Goal: Task Accomplishment & Management: Complete application form

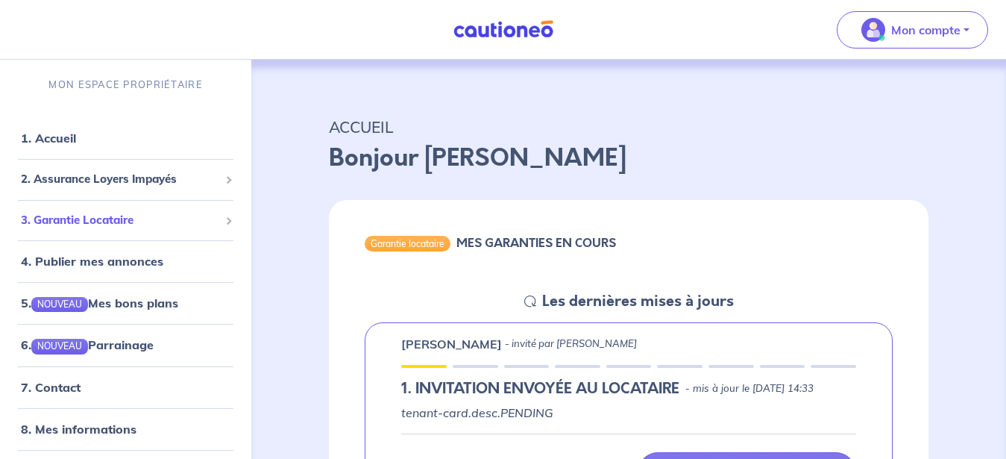
click at [133, 219] on span "3. Garantie Locataire" at bounding box center [120, 220] width 198 height 17
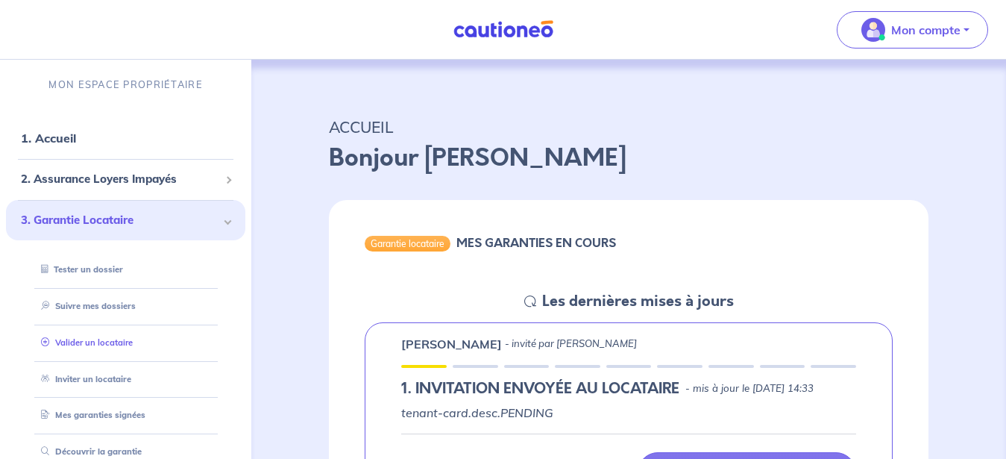
click at [115, 342] on link "Valider un locataire" at bounding box center [84, 342] width 98 height 10
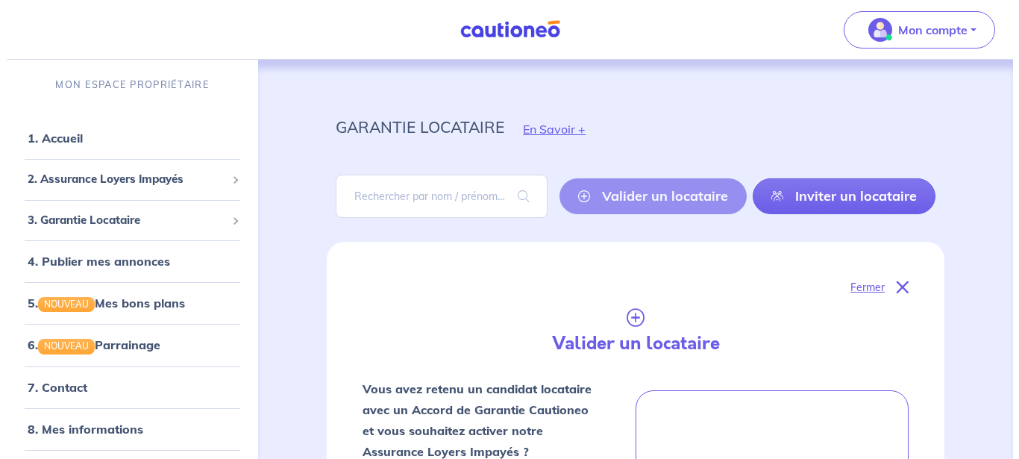
scroll to position [516, 0]
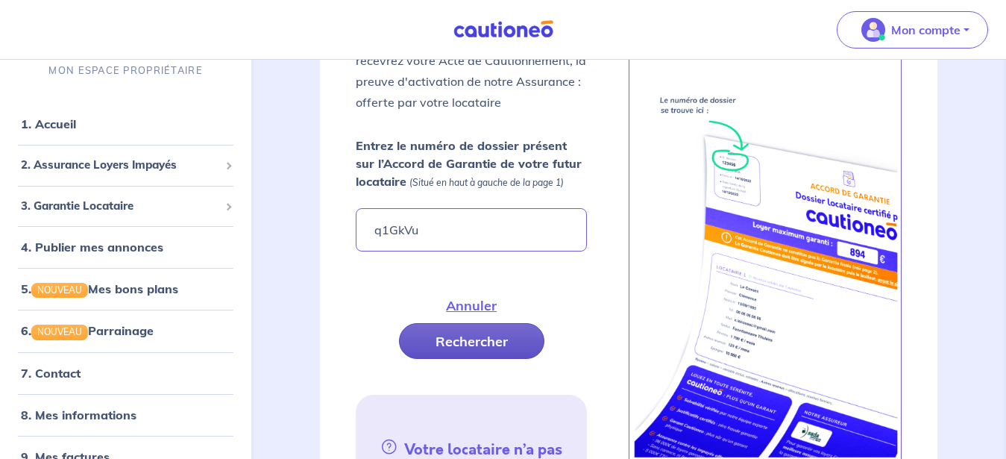
click at [474, 340] on button "Rechercher" at bounding box center [471, 341] width 145 height 36
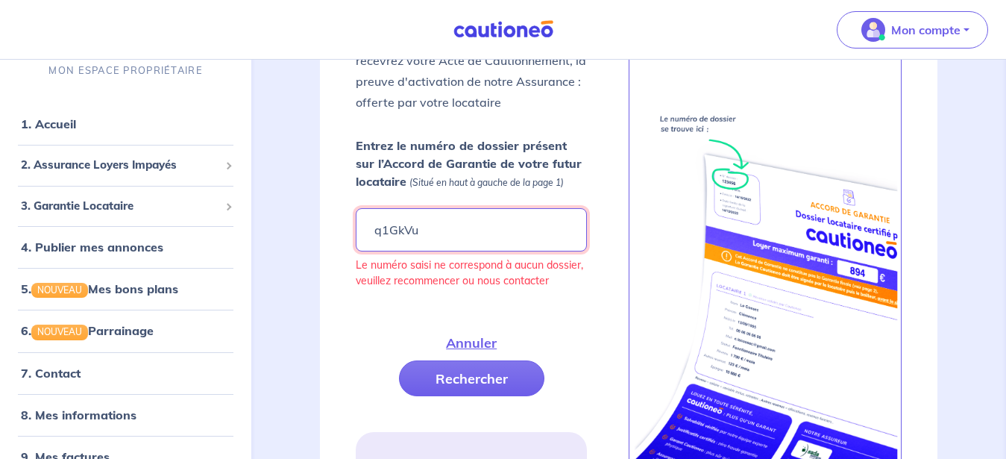
click at [423, 232] on input "q1GkVu" at bounding box center [471, 229] width 231 height 43
type input "q1GkVU"
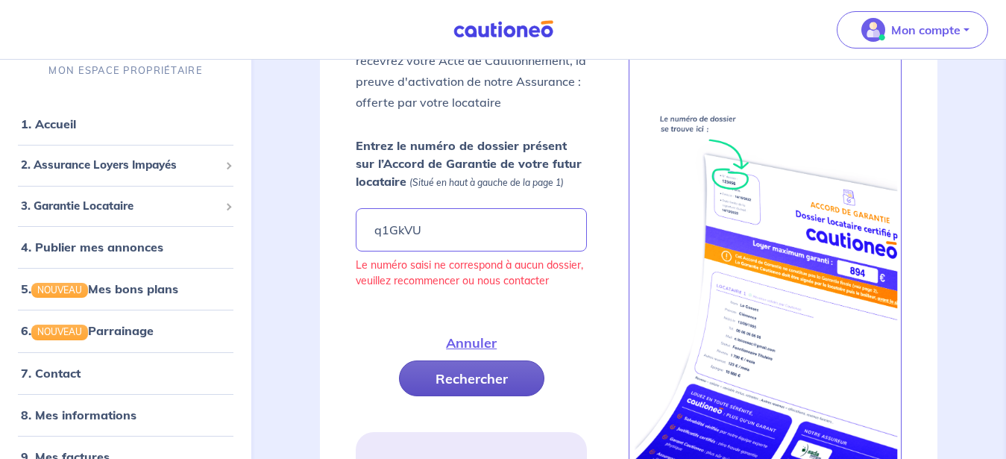
click at [442, 371] on button "Rechercher" at bounding box center [471, 378] width 145 height 36
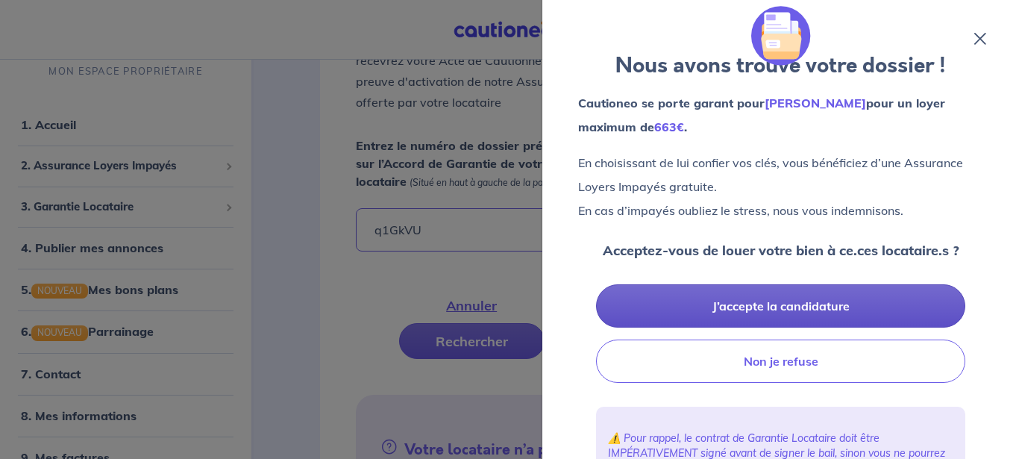
click at [777, 298] on button "J’accepte la candidature" at bounding box center [780, 305] width 369 height 43
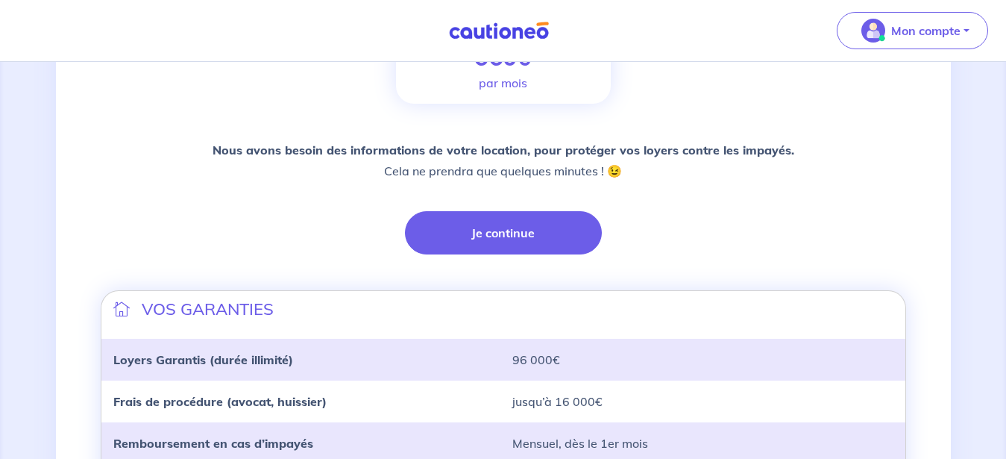
scroll to position [230, 0]
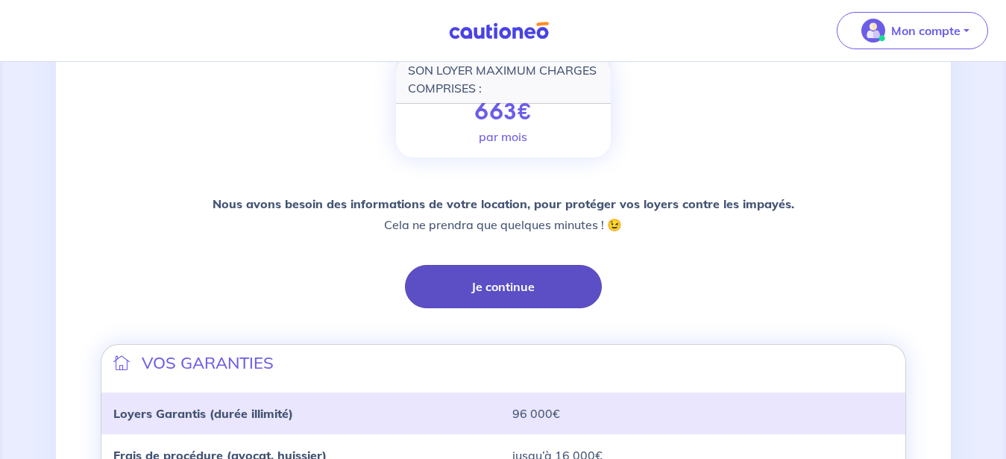
click at [524, 291] on button "Je continue" at bounding box center [503, 286] width 197 height 43
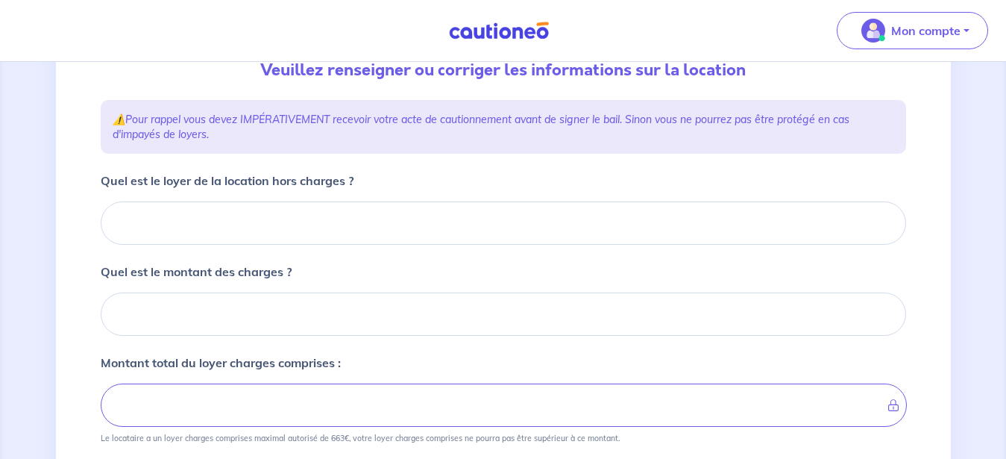
scroll to position [156, 0]
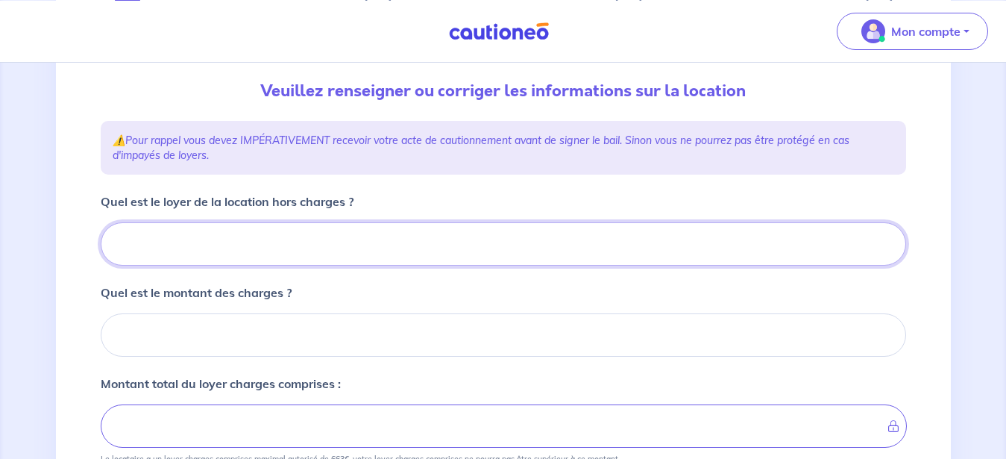
click at [407, 250] on input "Quel est le loyer de la location hors charges ?" at bounding box center [503, 243] width 805 height 43
type input "62"
type input "620"
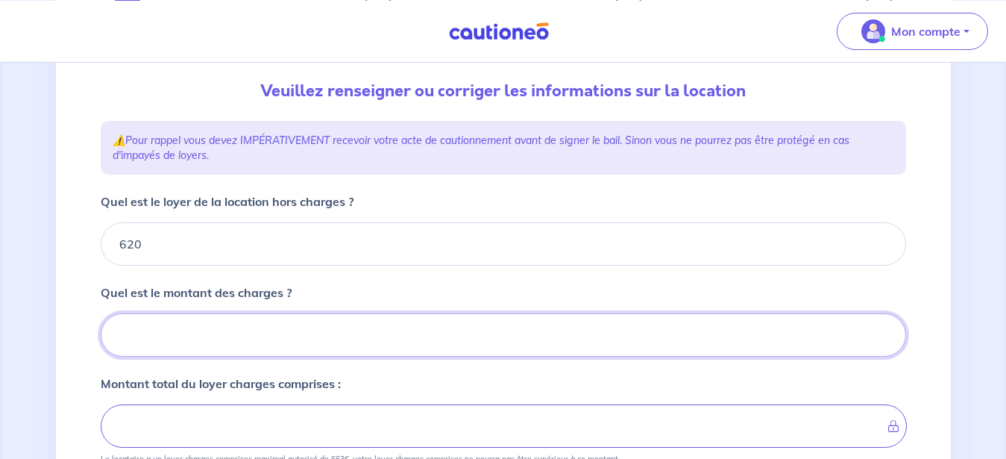
click at [249, 331] on input "Quel est le montant des charges ?" at bounding box center [503, 334] width 805 height 43
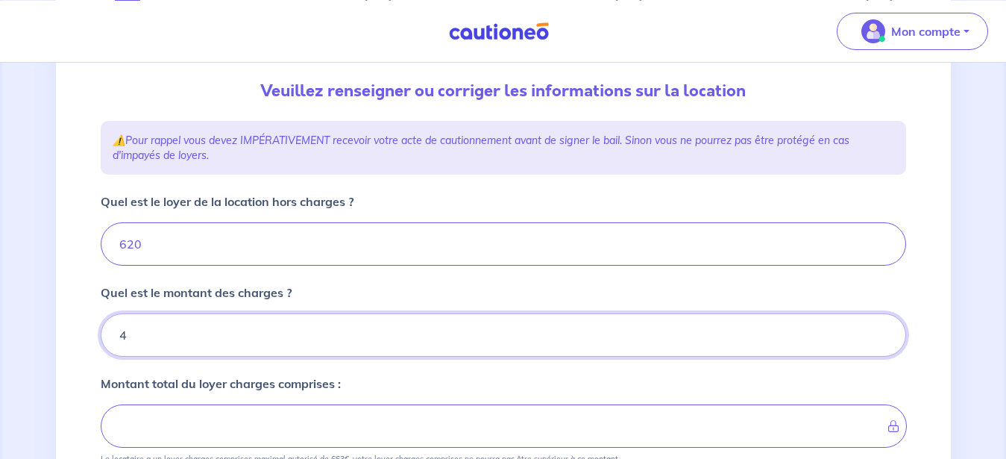
type input "40"
type input "660"
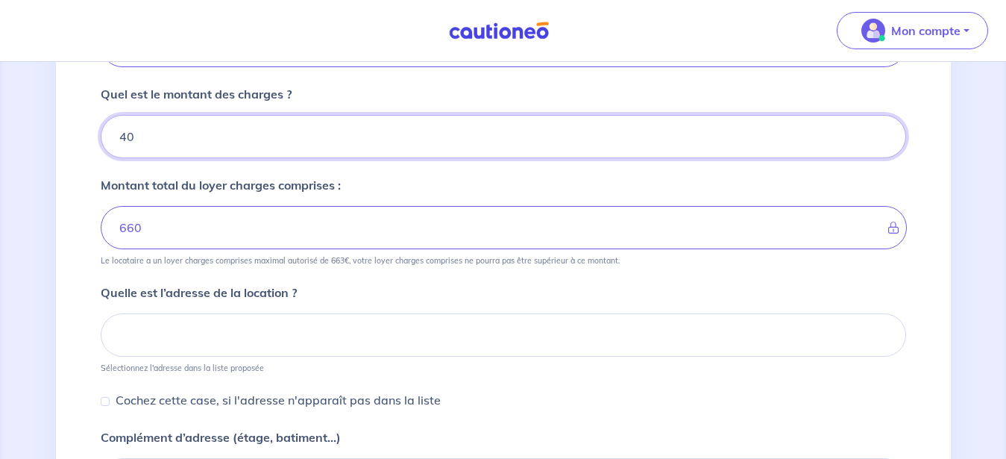
scroll to position [384, 0]
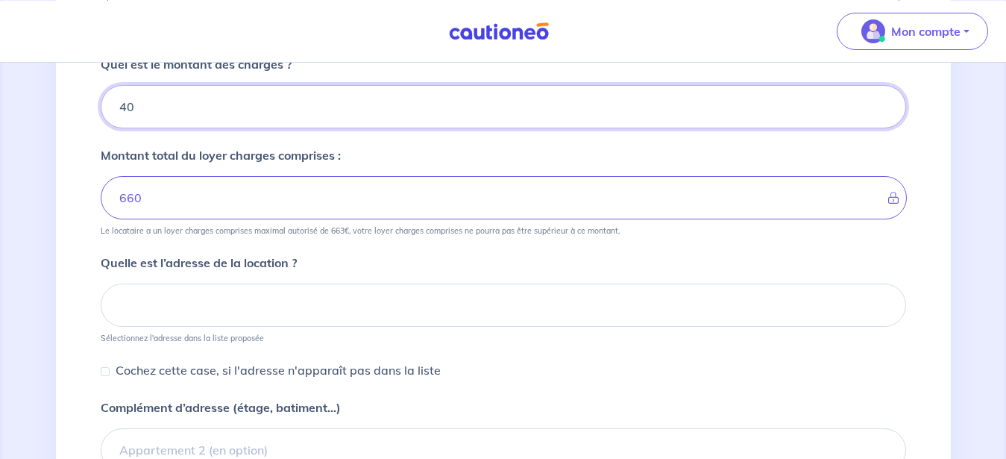
type input "40"
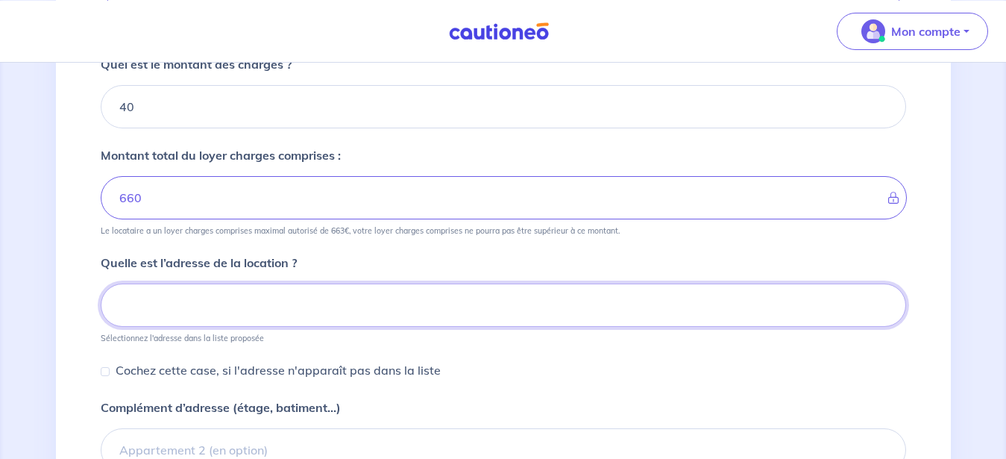
click at [227, 299] on input at bounding box center [503, 304] width 805 height 43
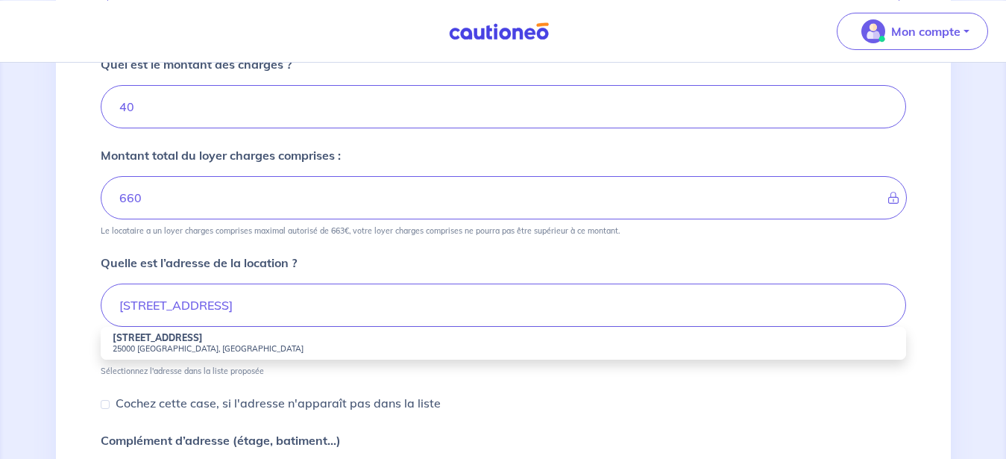
scroll to position [383, 0]
click at [163, 342] on strong "[STREET_ADDRESS]" at bounding box center [158, 338] width 90 height 11
type input "[STREET_ADDRESS]"
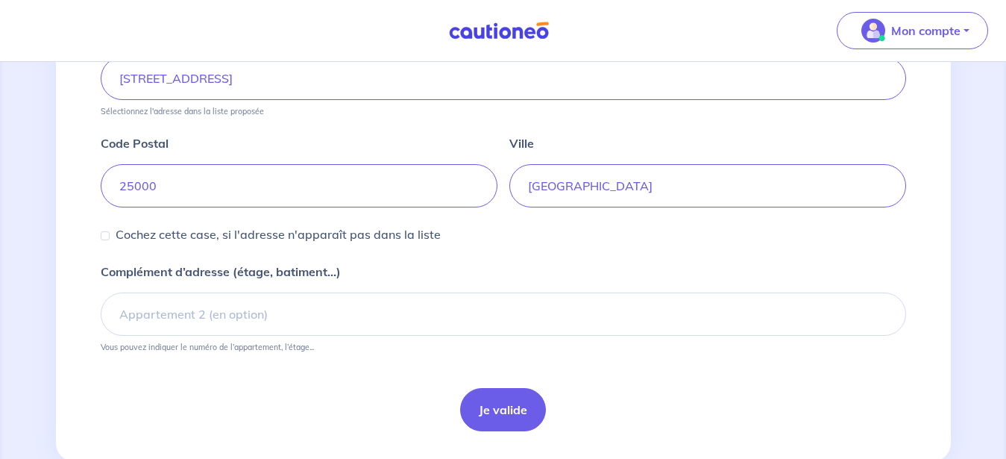
scroll to position [649, 0]
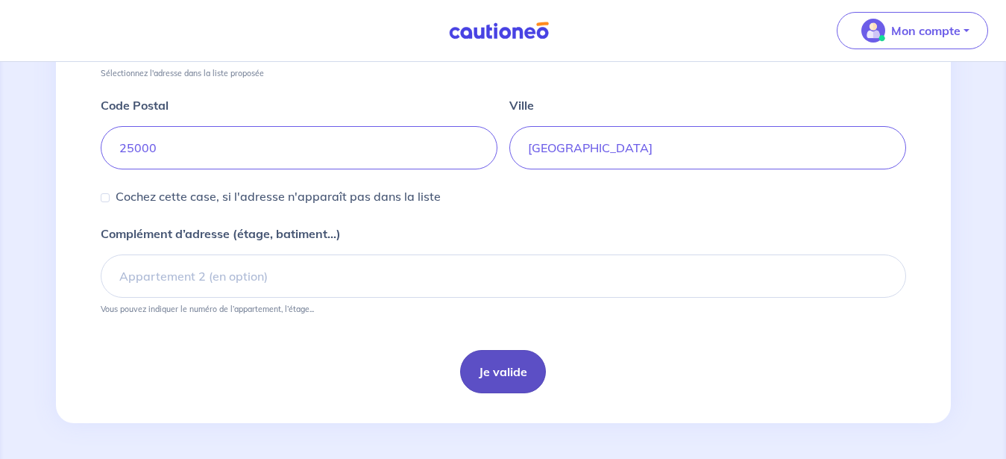
click at [517, 380] on button "Je valide" at bounding box center [503, 371] width 86 height 43
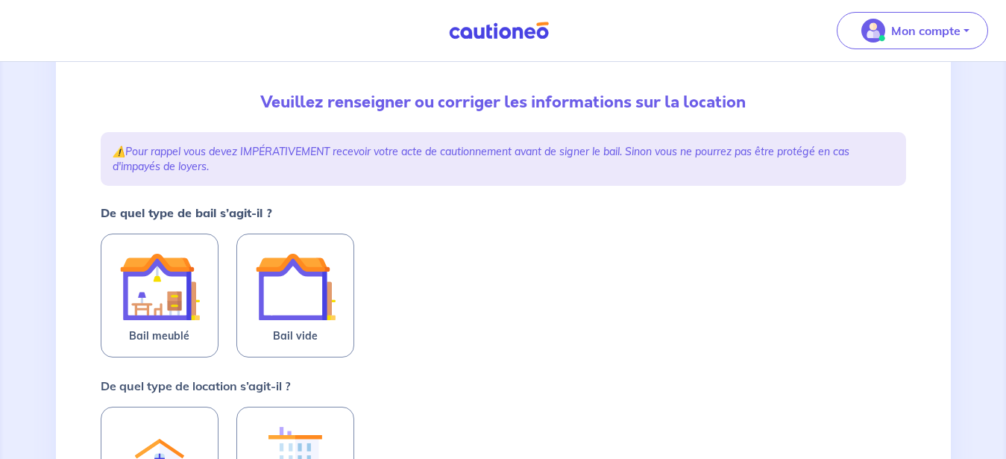
scroll to position [152, 0]
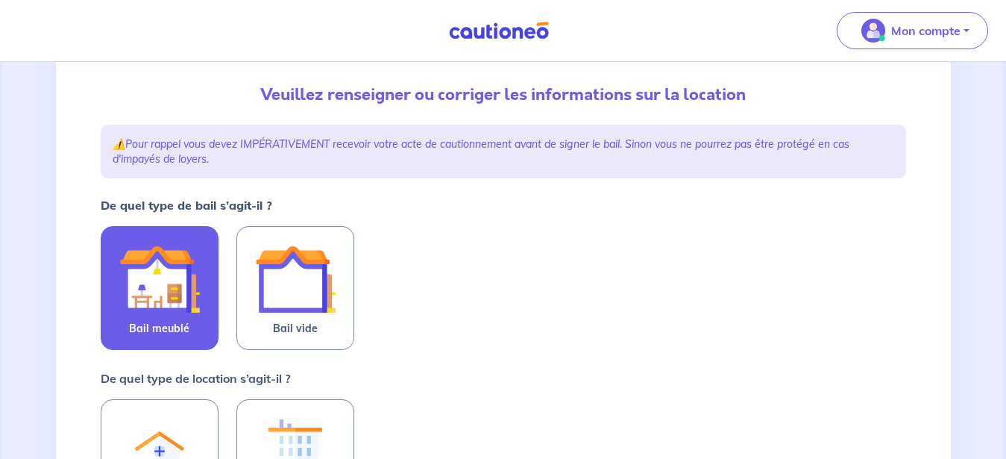
click at [149, 300] on img at bounding box center [159, 279] width 81 height 81
click at [0, 0] on input "Bail meublé" at bounding box center [0, 0] width 0 height 0
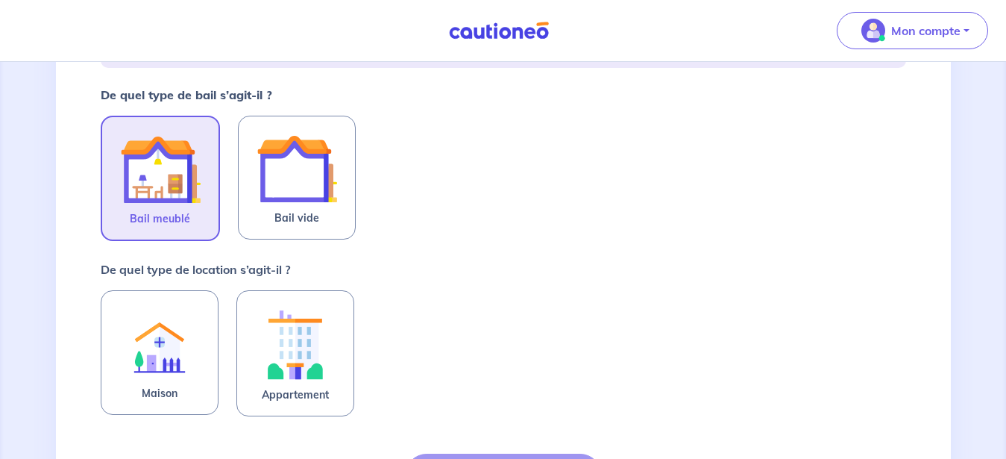
scroll to position [380, 0]
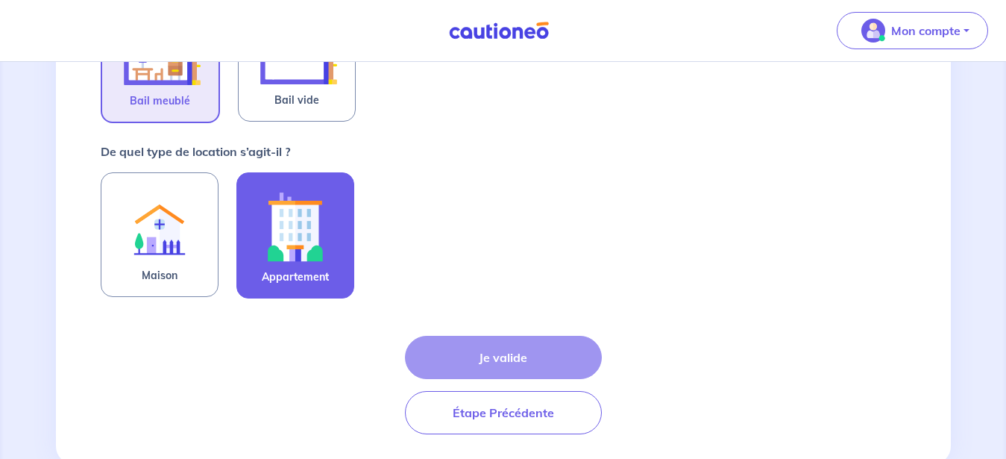
click at [271, 246] on img at bounding box center [295, 226] width 81 height 83
click at [0, 0] on input "Appartement" at bounding box center [0, 0] width 0 height 0
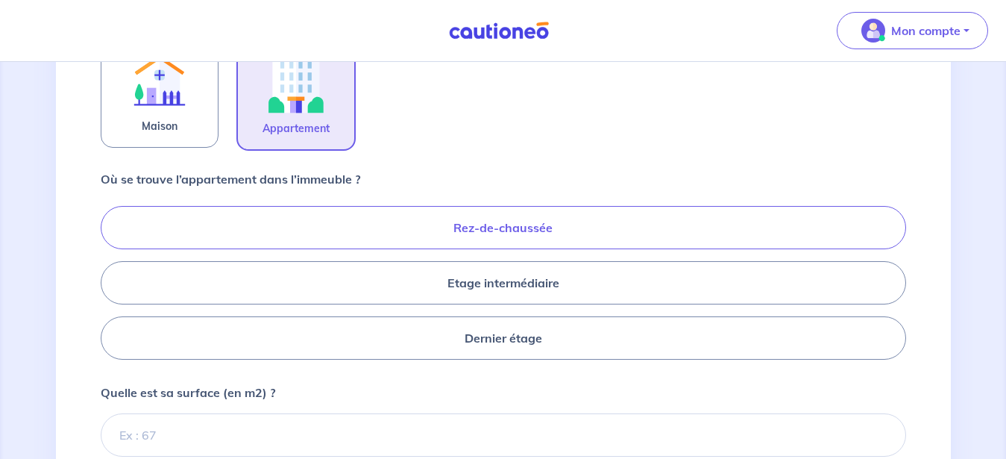
scroll to position [532, 0]
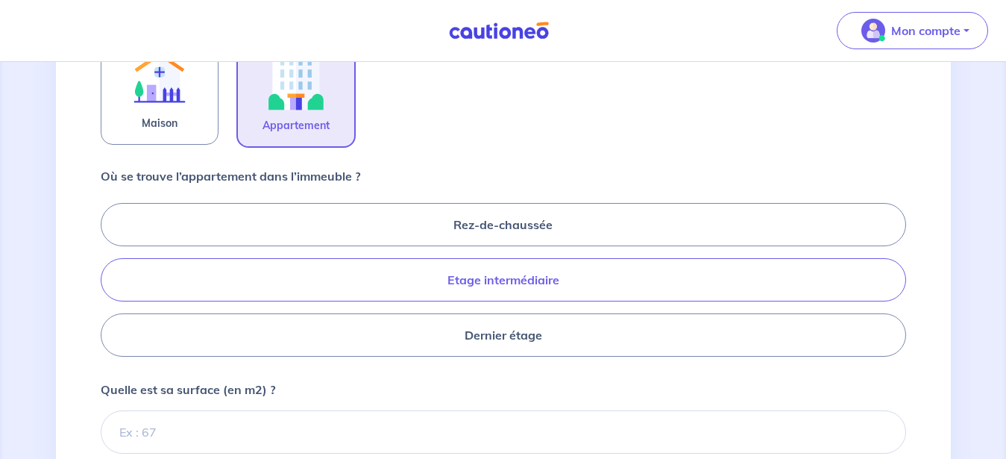
click at [559, 288] on label "Etage intermédiaire" at bounding box center [503, 279] width 805 height 43
click at [110, 284] on input "Etage intermédiaire" at bounding box center [106, 279] width 10 height 10
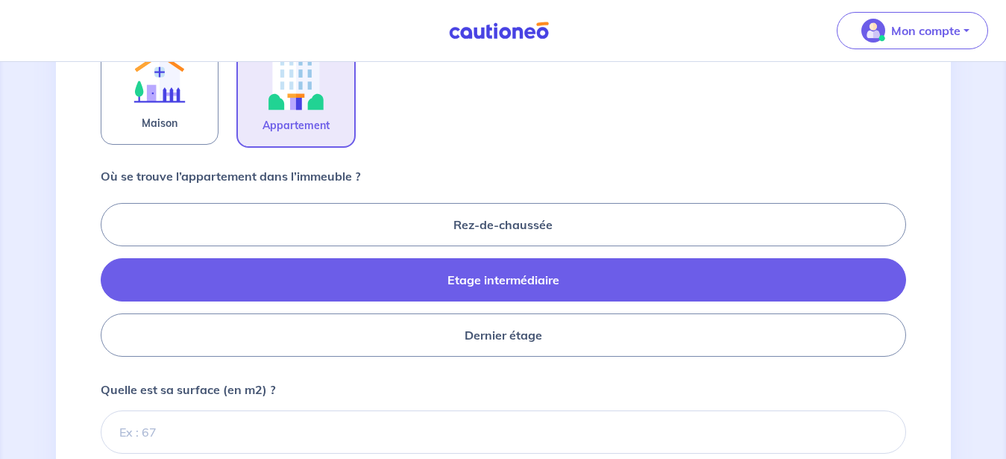
radio input "true"
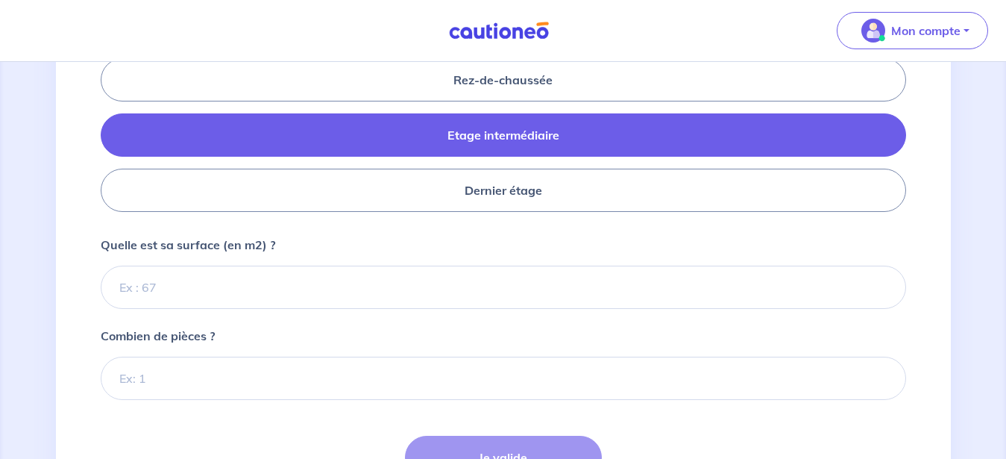
scroll to position [685, 0]
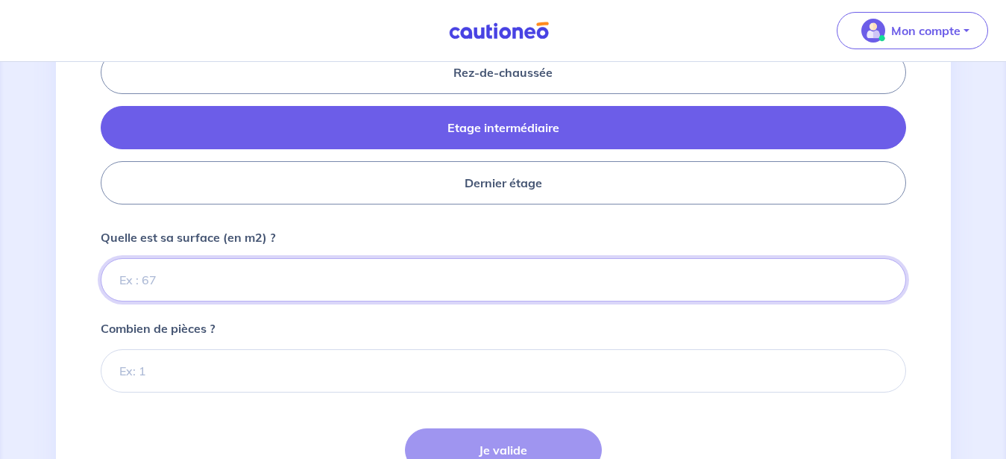
click at [195, 280] on input "Quelle est sa surface (en m2) ?" at bounding box center [503, 279] width 805 height 43
type input "48"
type input "48.85"
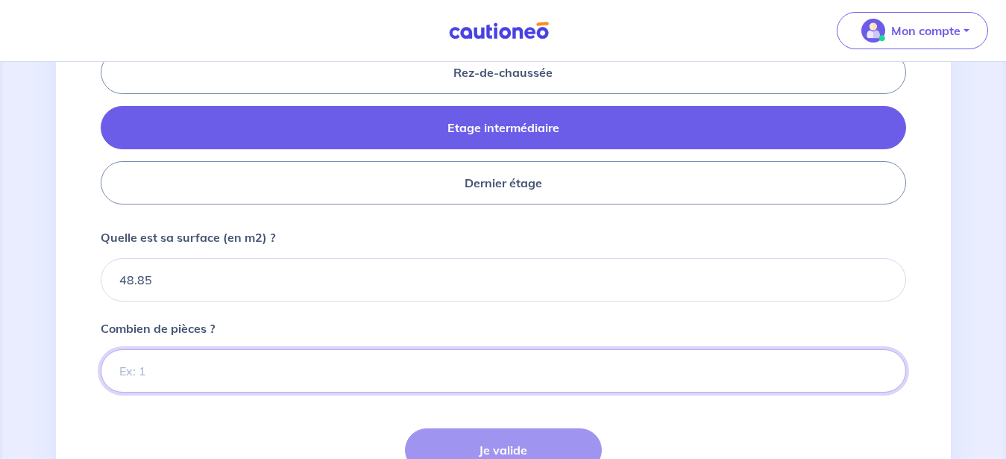
click at [140, 371] on input "Combien de pièces ?" at bounding box center [503, 370] width 805 height 43
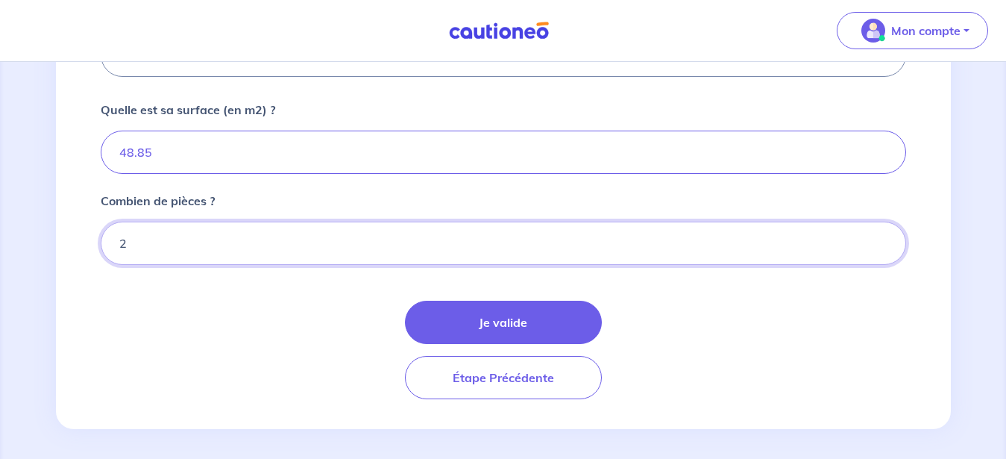
scroll to position [818, 0]
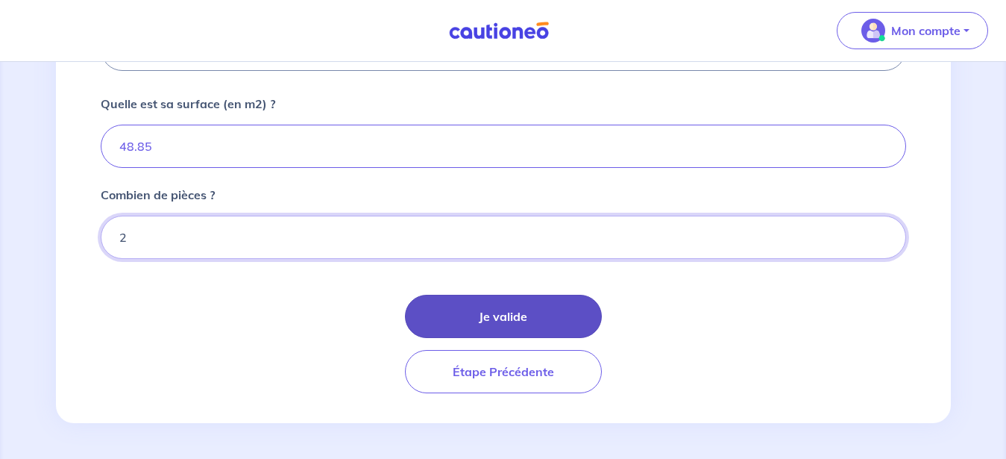
type input "2"
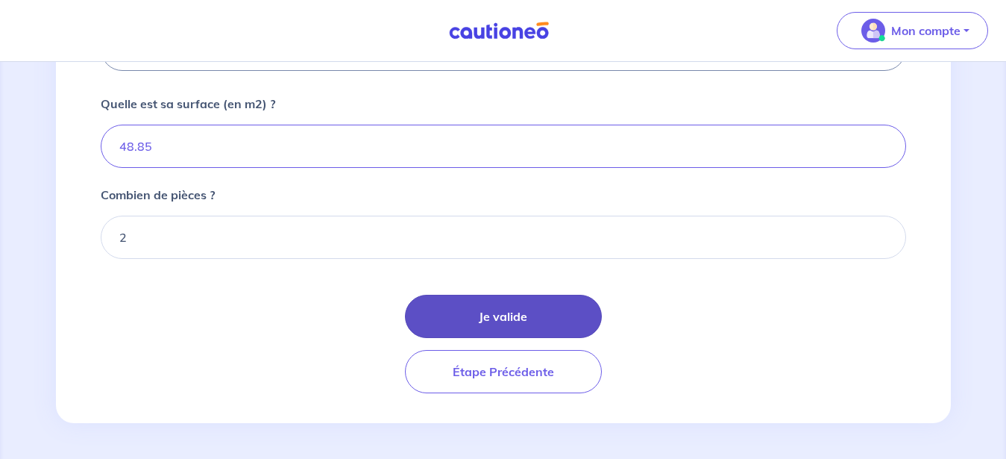
click at [494, 314] on button "Je valide" at bounding box center [503, 316] width 197 height 43
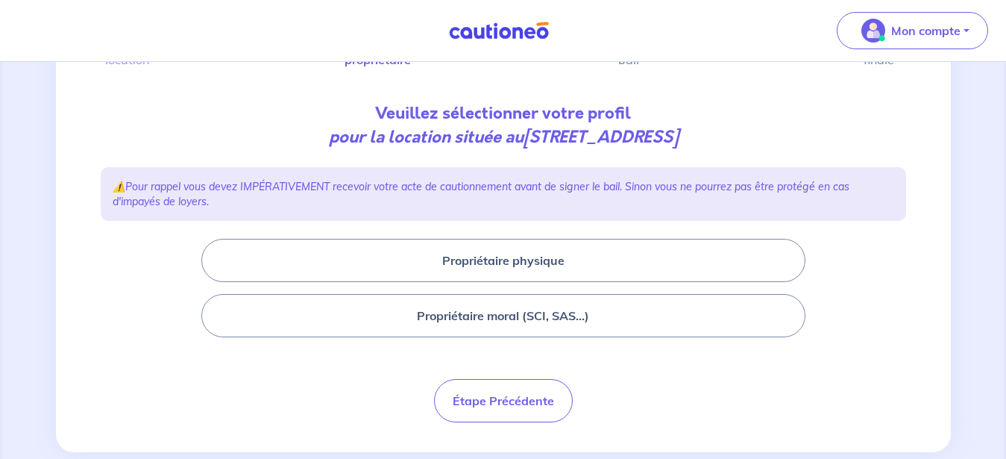
scroll to position [152, 0]
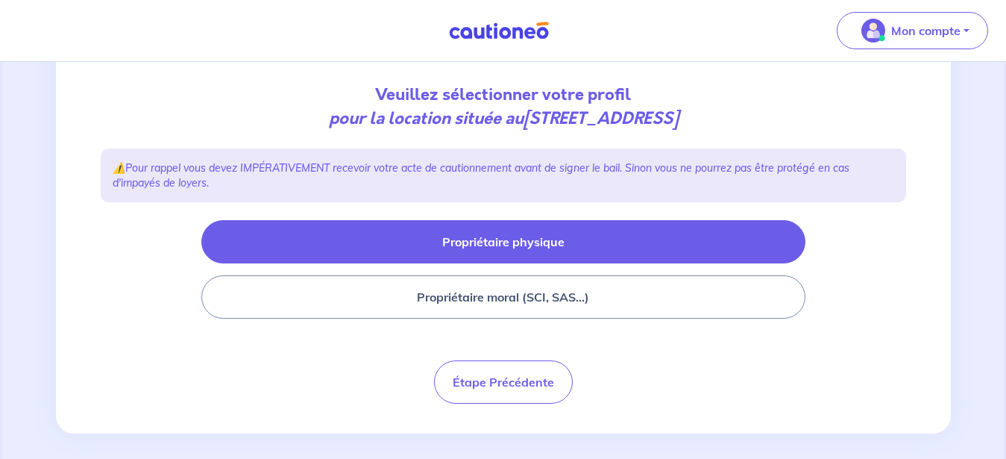
click at [558, 245] on button "Propriétaire physique" at bounding box center [503, 241] width 604 height 43
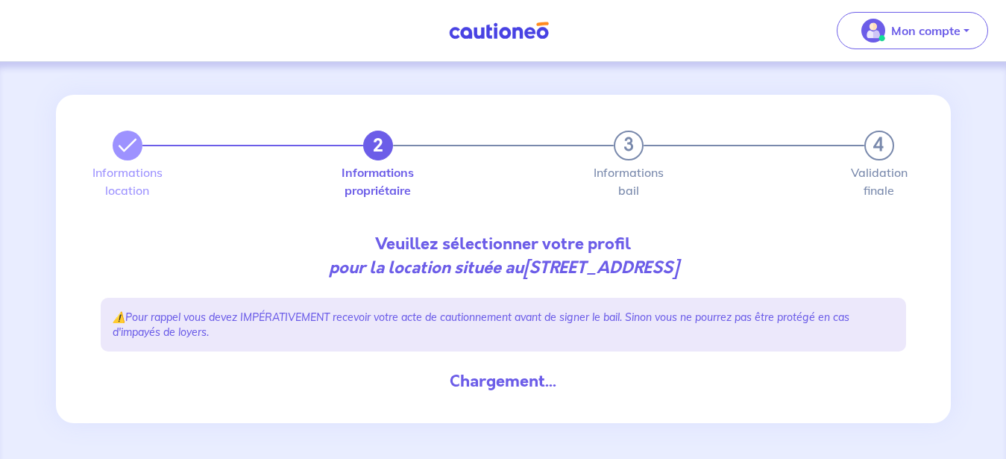
scroll to position [3, 0]
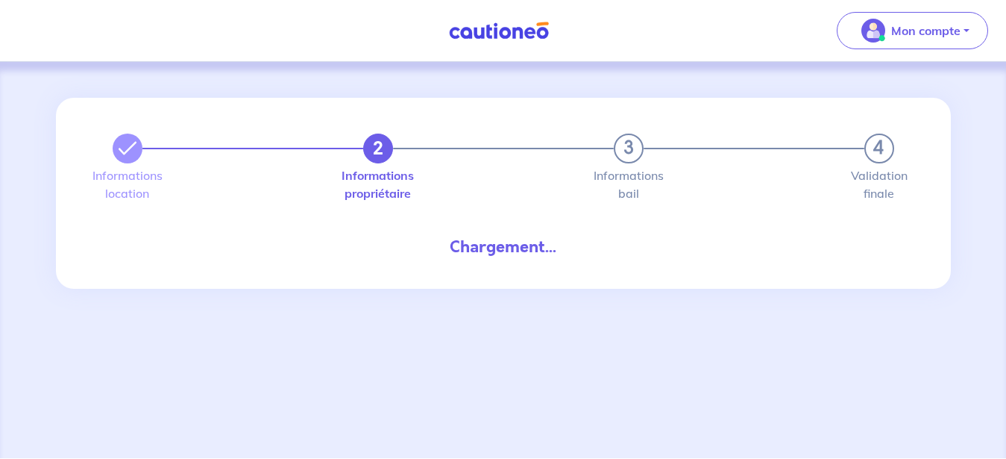
select select "FR"
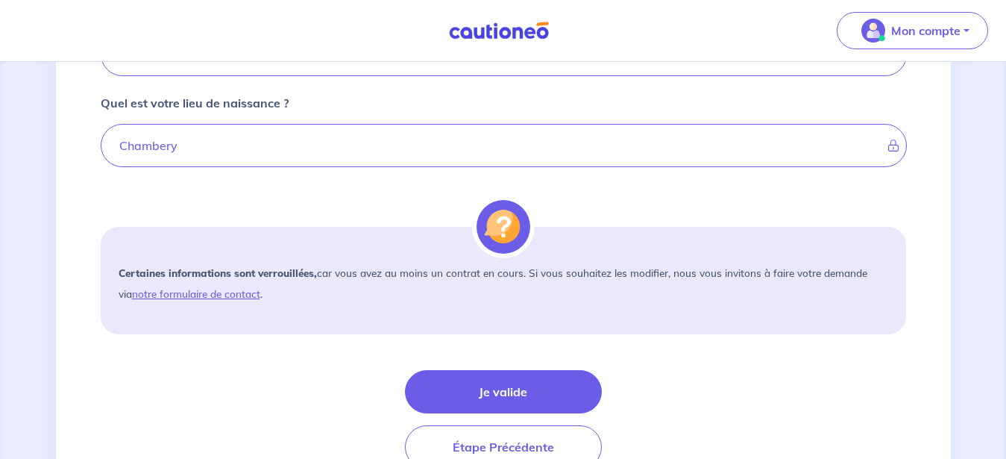
scroll to position [1141, 0]
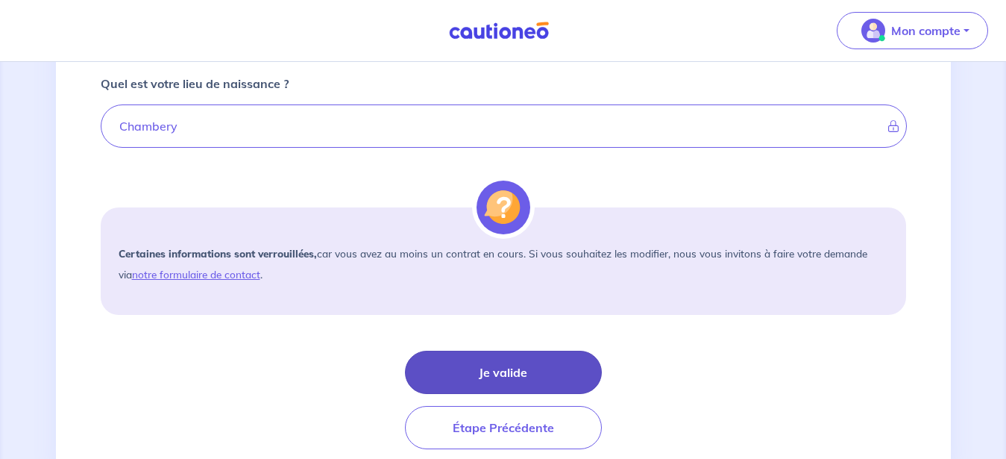
click at [544, 367] on button "Je valide" at bounding box center [503, 372] width 197 height 43
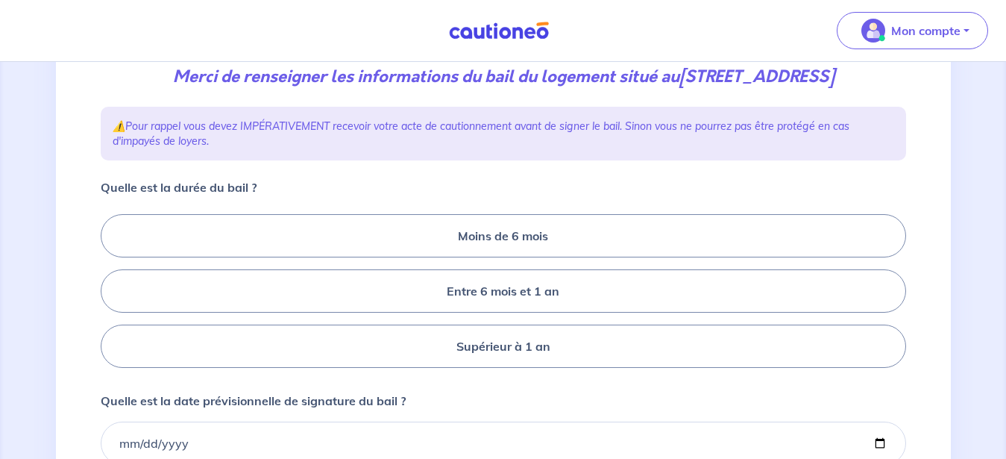
scroll to position [228, 0]
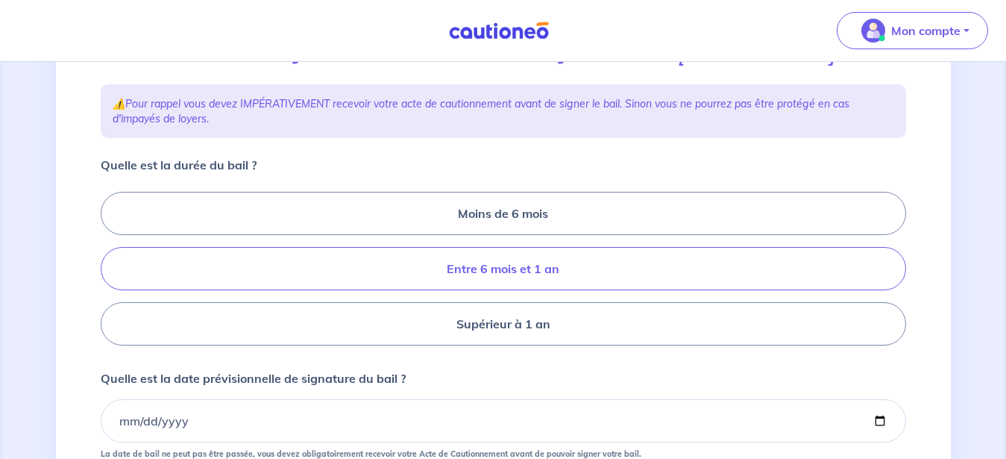
click at [562, 290] on label "Entre 6 mois et 1 an" at bounding box center [503, 268] width 805 height 43
click at [110, 274] on input "Entre 6 mois et 1 an" at bounding box center [106, 269] width 10 height 10
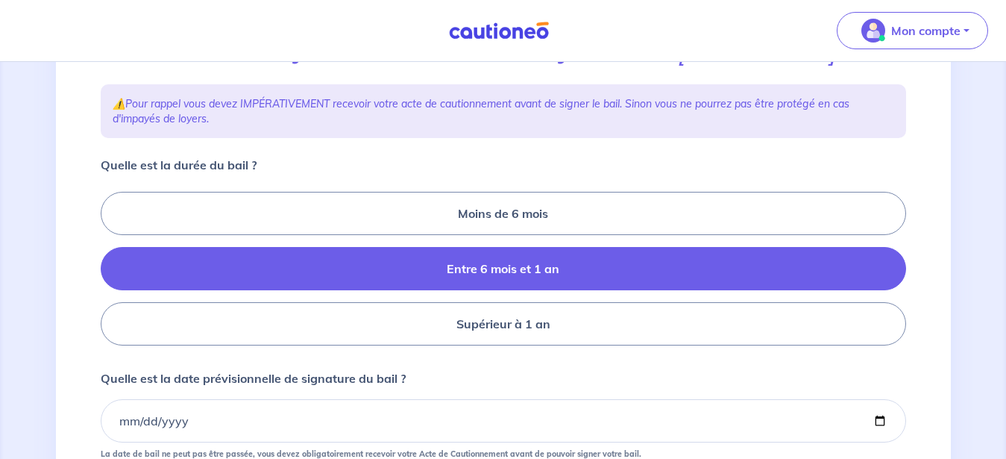
radio input "true"
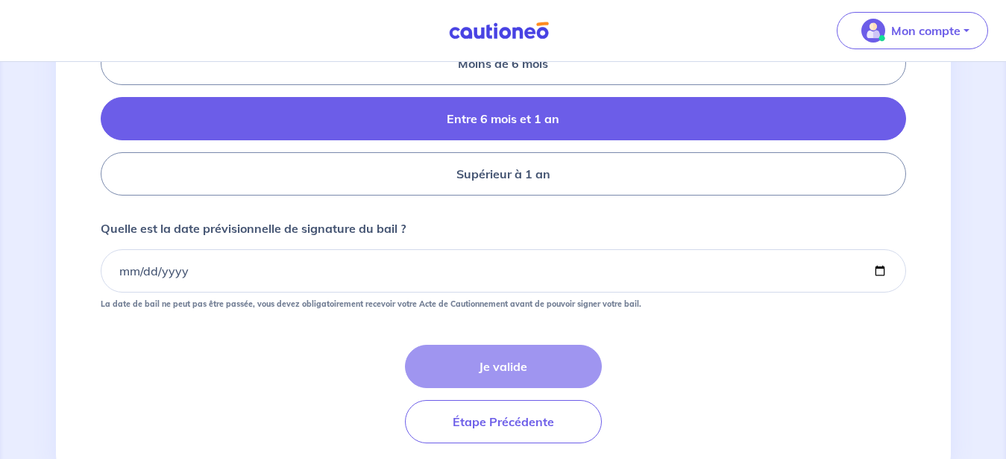
scroll to position [380, 0]
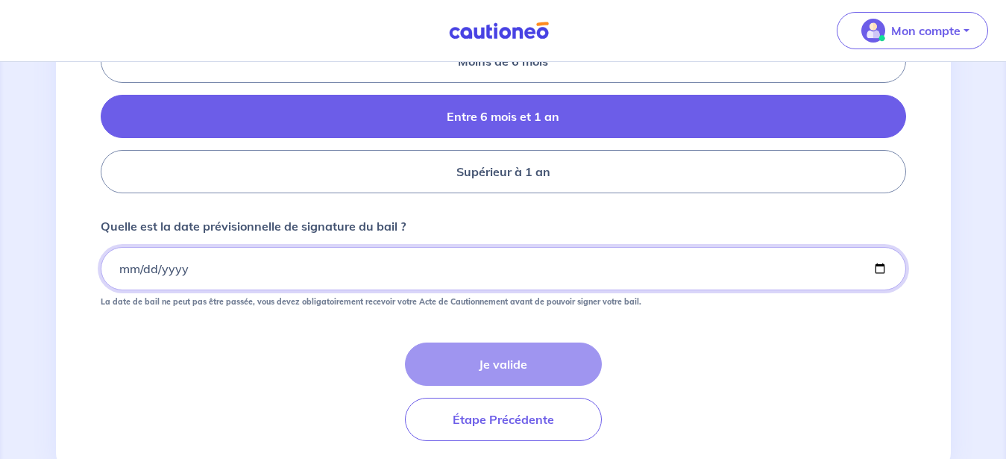
click at [332, 290] on input "Quelle est la date prévisionnelle de signature du bail ?" at bounding box center [503, 268] width 805 height 43
type input "[DATE]"
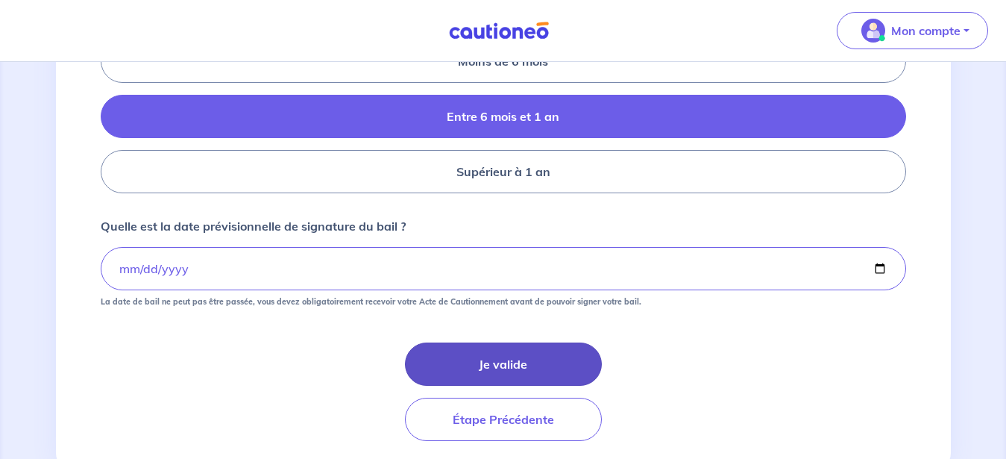
click at [509, 380] on button "Je valide" at bounding box center [503, 363] width 197 height 43
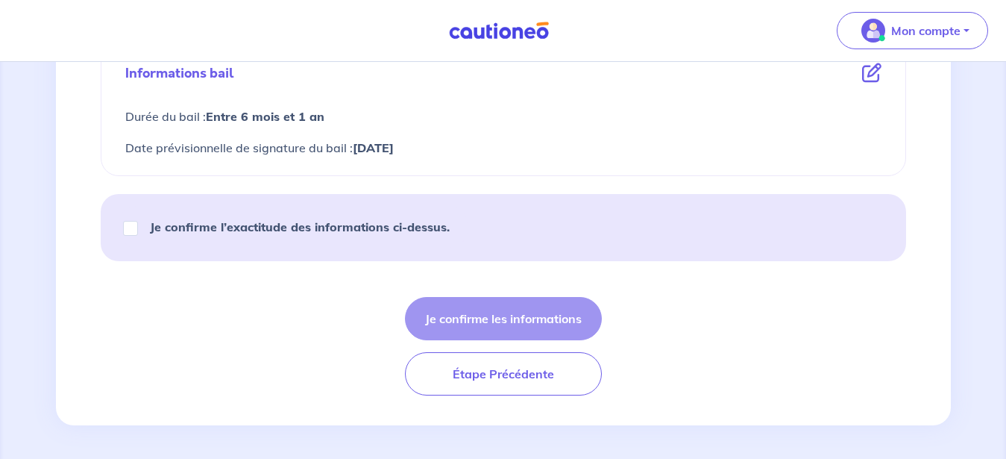
scroll to position [855, 0]
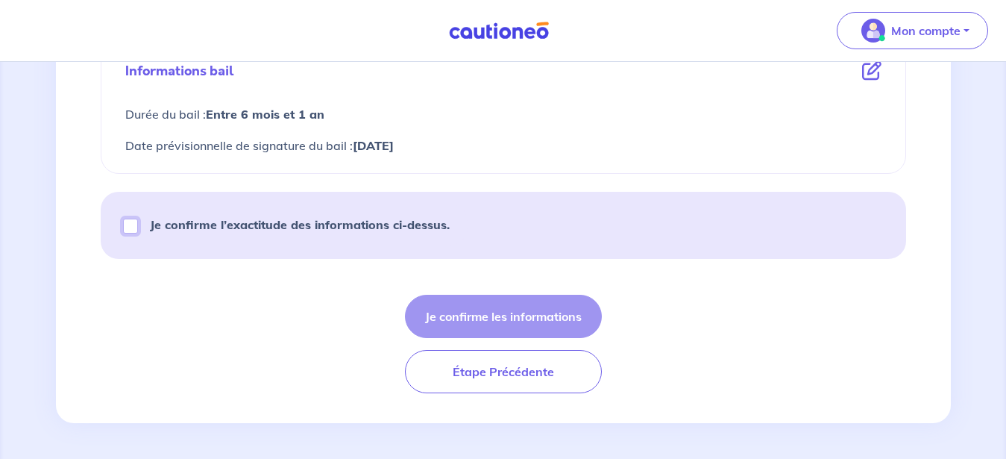
click at [124, 228] on input "Je confirme l’exactitude des informations ci-dessus." at bounding box center [130, 226] width 15 height 15
checkbox input "true"
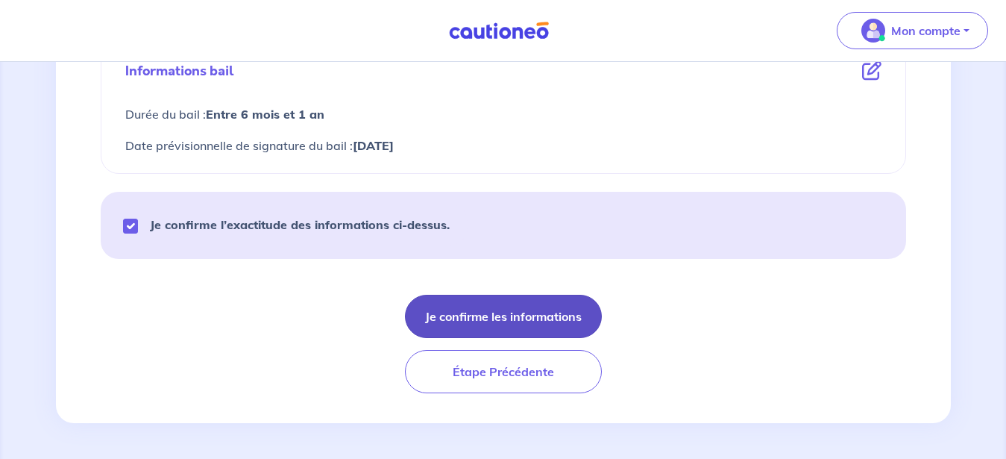
click at [520, 320] on button "Je confirme les informations" at bounding box center [503, 316] width 197 height 43
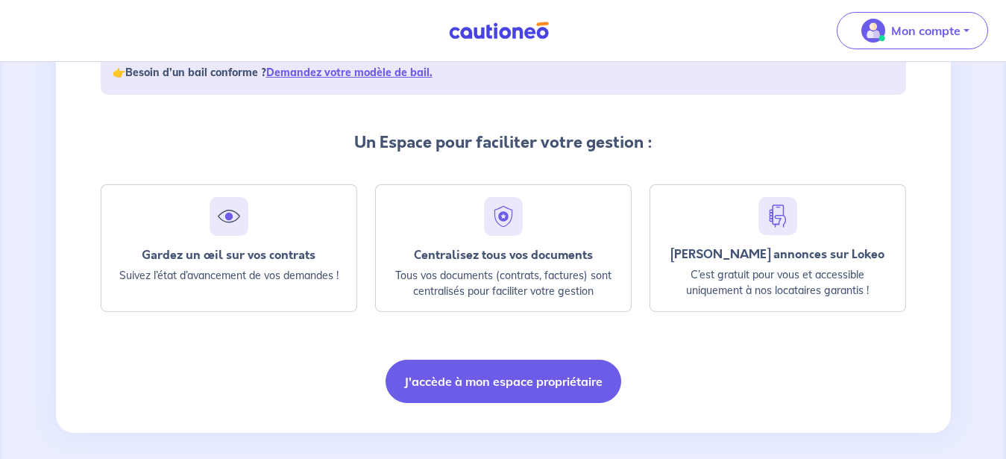
scroll to position [317, 0]
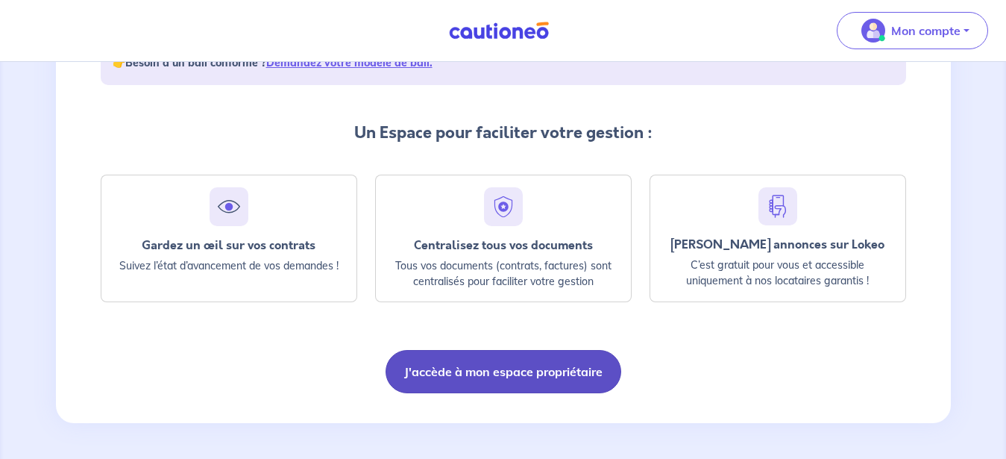
click at [485, 373] on button "J'accède à mon espace propriétaire" at bounding box center [504, 371] width 236 height 43
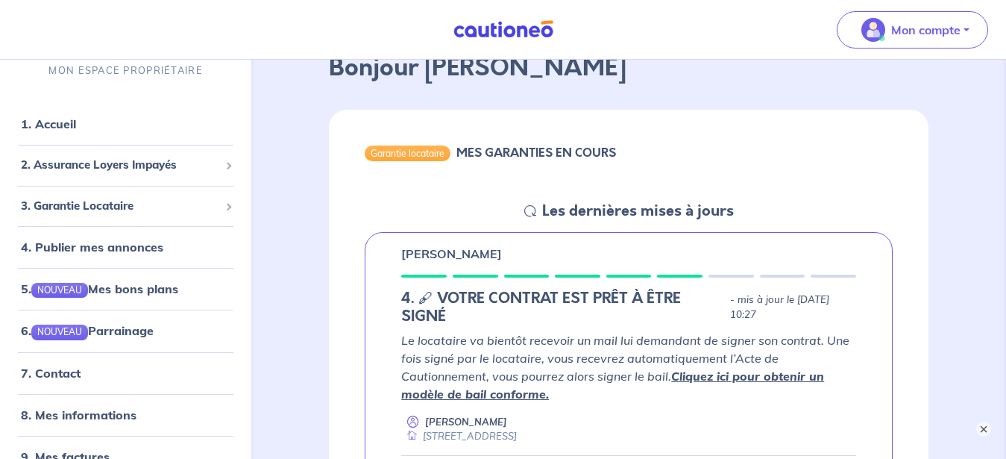
scroll to position [152, 0]
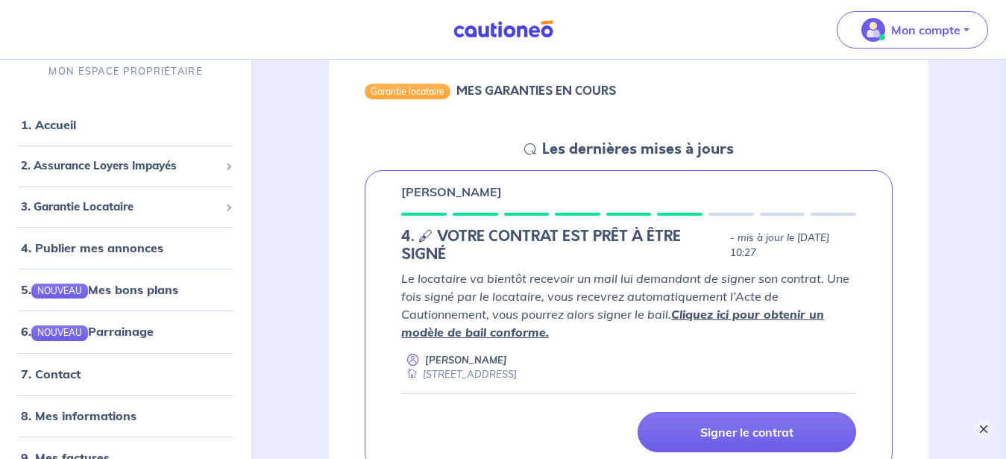
click at [987, 424] on button "×" at bounding box center [984, 429] width 18 height 18
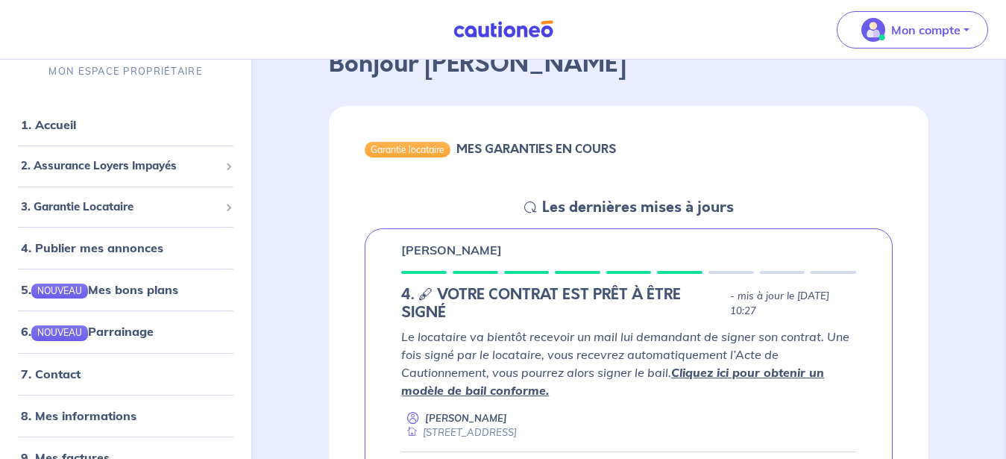
scroll to position [0, 0]
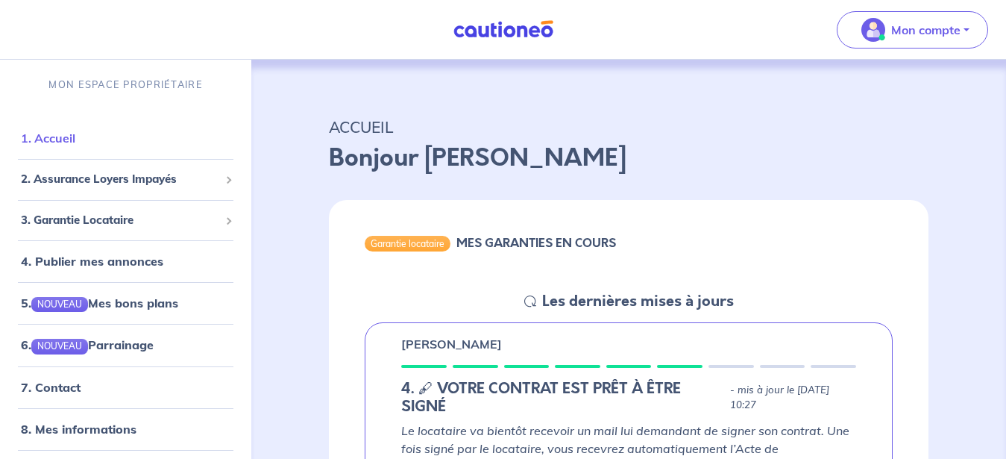
click at [60, 135] on link "1. Accueil" at bounding box center [48, 138] width 54 height 15
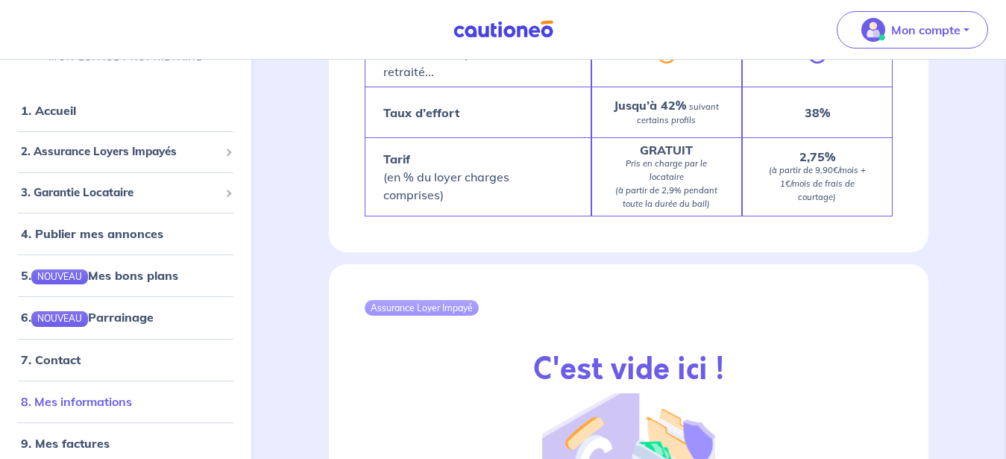
scroll to position [26, 0]
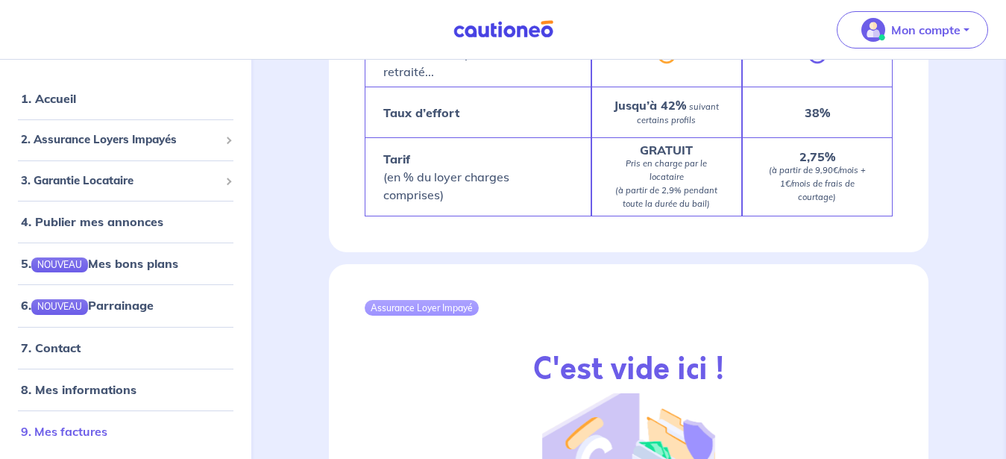
click at [87, 428] on link "9. Mes factures" at bounding box center [64, 430] width 87 height 15
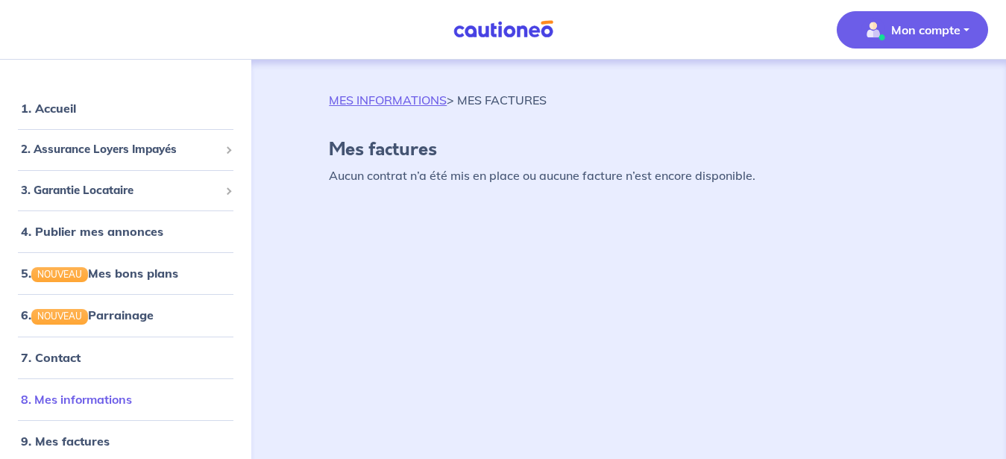
scroll to position [14, 0]
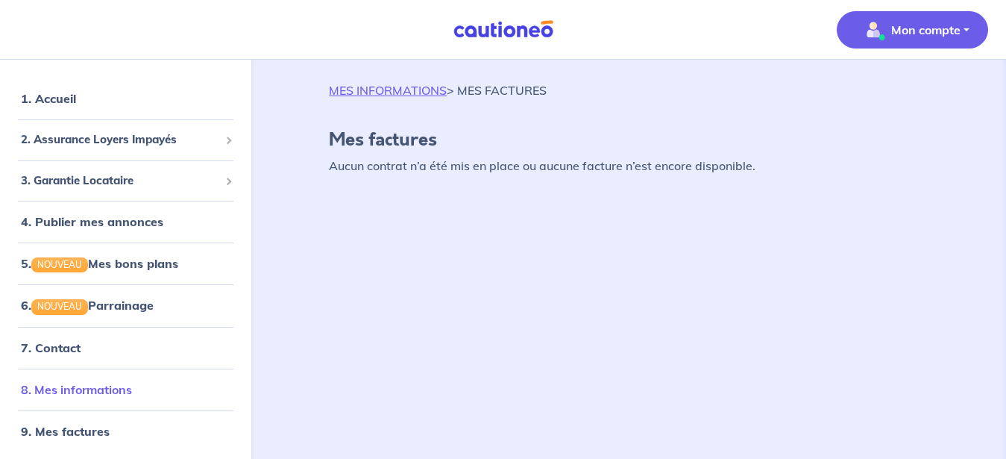
click at [87, 391] on link "8. Mes informations" at bounding box center [76, 389] width 111 height 15
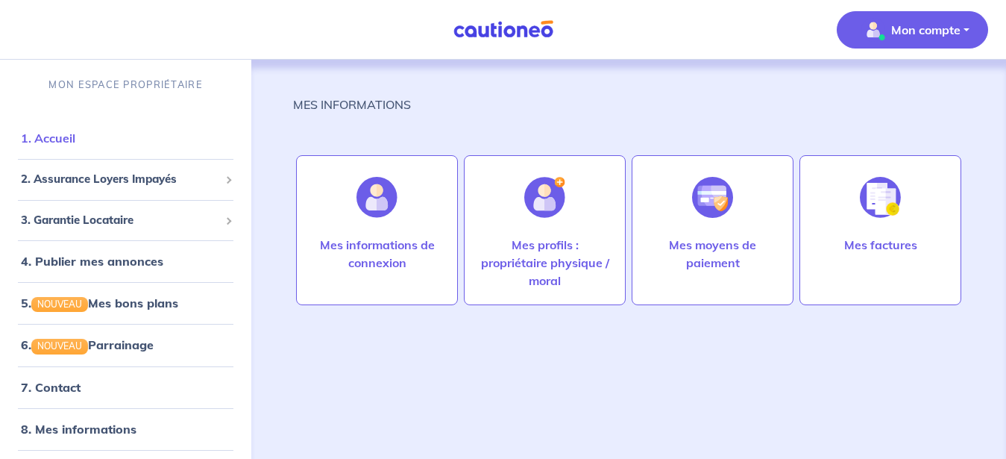
click at [59, 145] on link "1. Accueil" at bounding box center [48, 138] width 54 height 15
